Goal: Navigation & Orientation: Find specific page/section

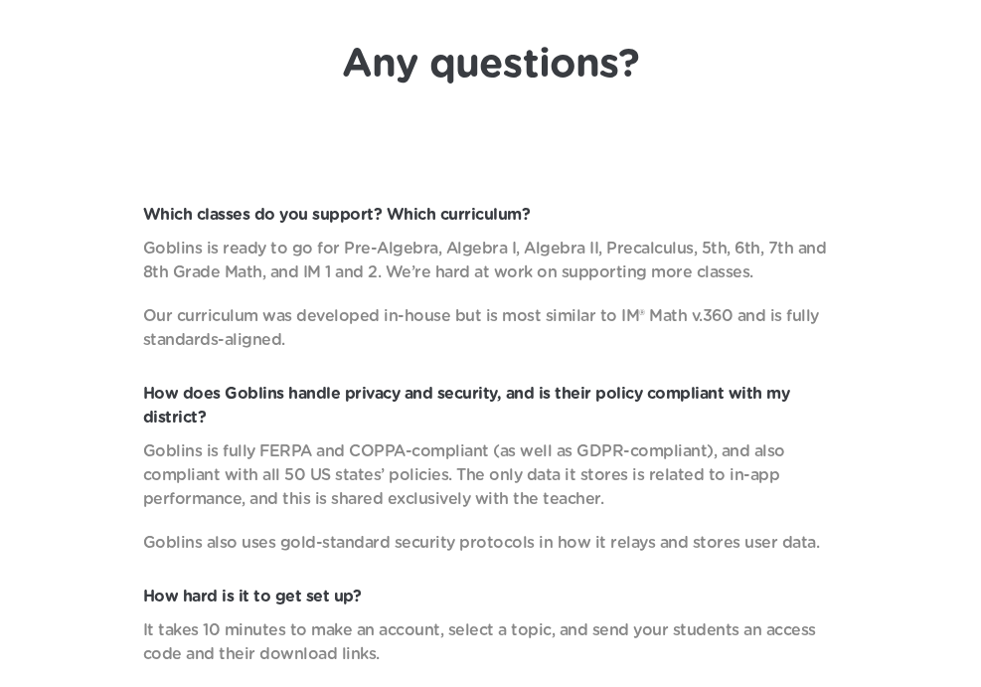
scroll to position [7674, 0]
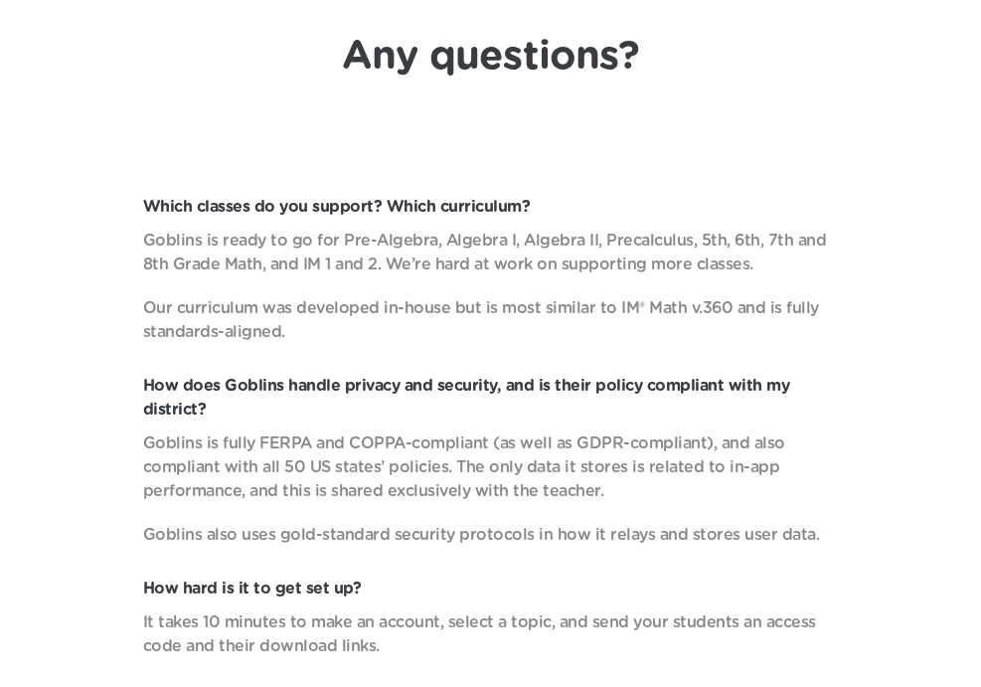
click at [483, 263] on p "Goblins is ready to go for Pre-Algebra, Algebra I, Algebra II, Precalculus, 5th…" at bounding box center [491, 253] width 696 height 48
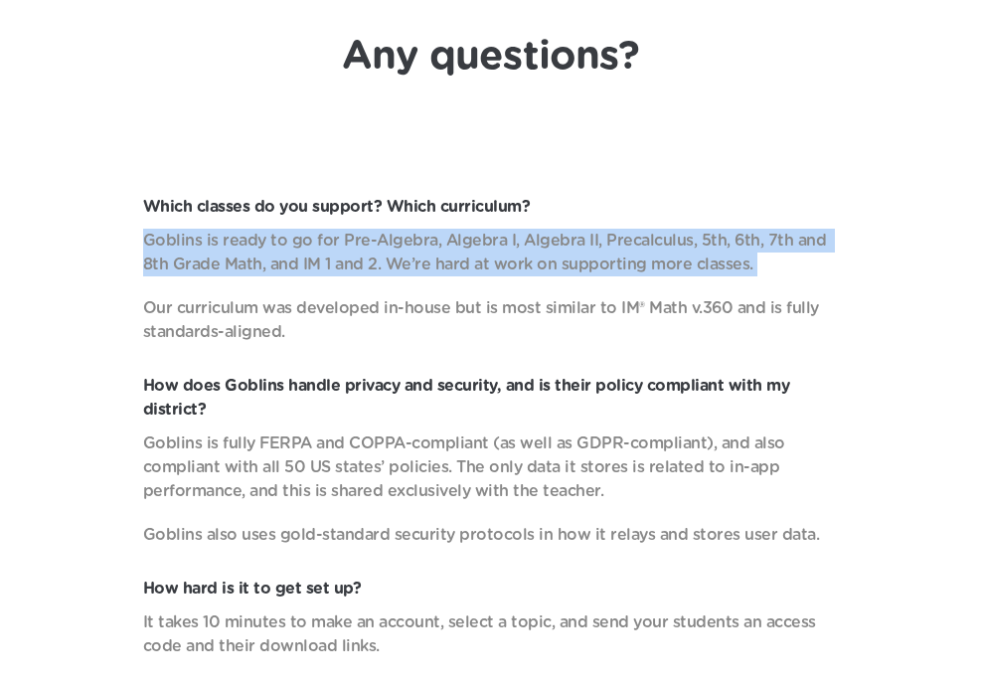
click at [483, 263] on p "Goblins is ready to go for Pre-Algebra, Algebra I, Algebra II, Precalculus, 5th…" at bounding box center [491, 253] width 696 height 48
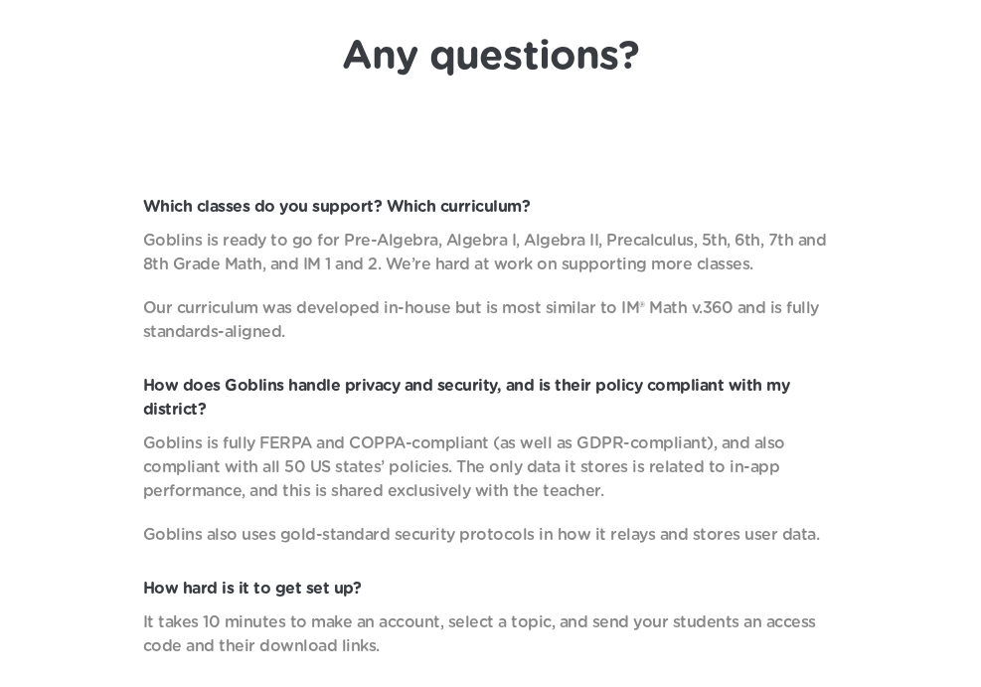
click at [470, 319] on p "Our curriculum was developed in-house but is most similar to IM® Math v.360 and…" at bounding box center [491, 320] width 696 height 48
click at [496, 304] on p "Our curriculum was developed in-house but is most similar to IM® Math v.360 and…" at bounding box center [491, 320] width 696 height 48
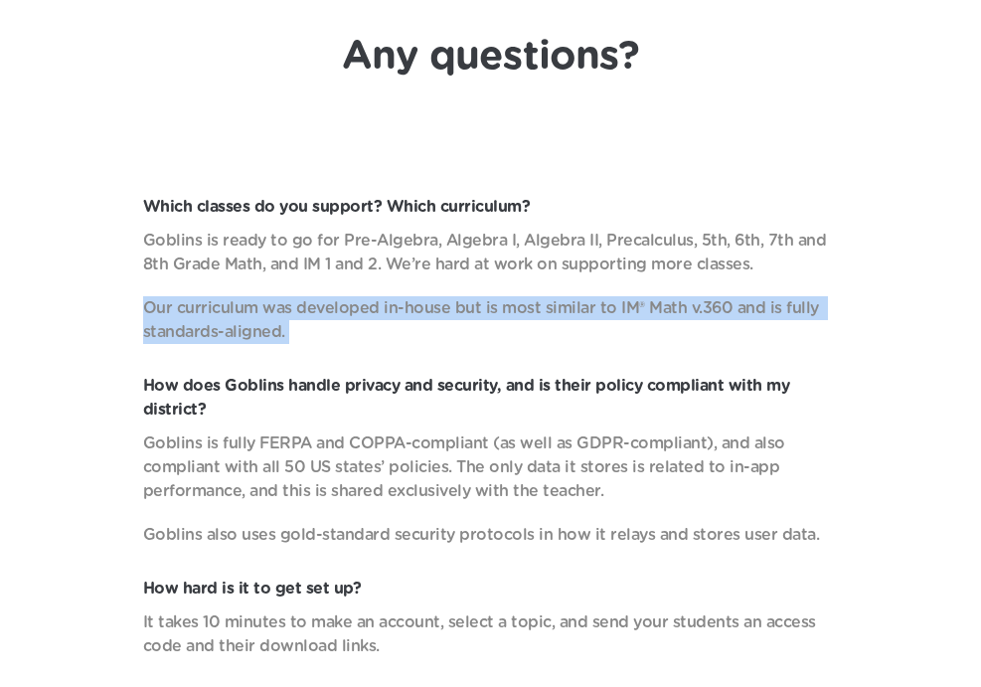
click at [496, 304] on p "Our curriculum was developed in-house but is most similar to IM® Math v.360 and…" at bounding box center [491, 320] width 696 height 48
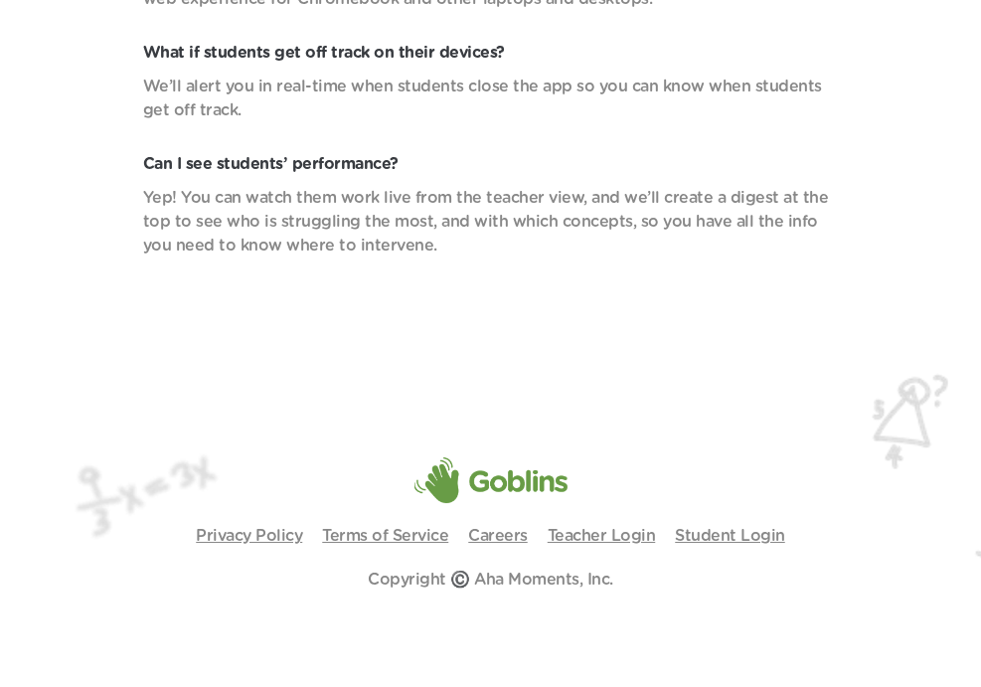
scroll to position [8436, 0]
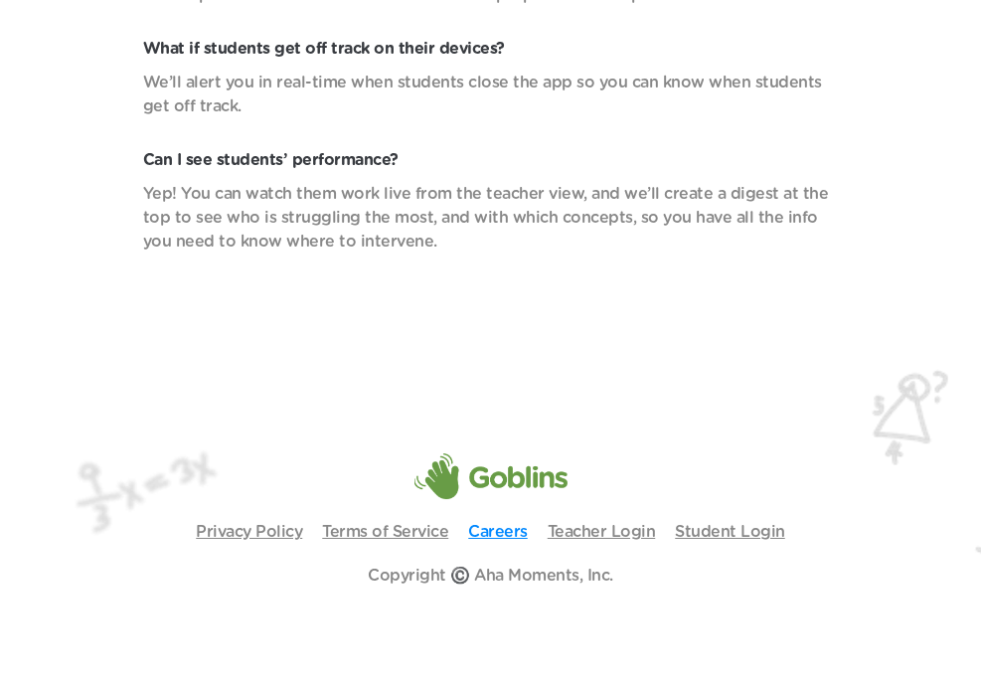
click at [483, 529] on link "Careers" at bounding box center [498, 532] width 60 height 16
